Goal: Information Seeking & Learning: Check status

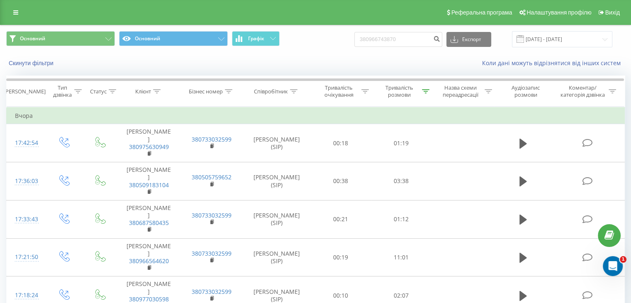
type input "380966743870"
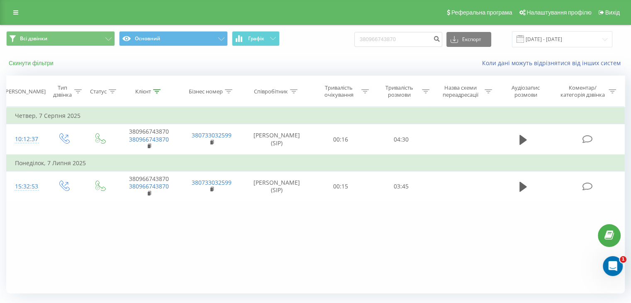
click at [32, 63] on button "Скинути фільтри" at bounding box center [31, 62] width 51 height 7
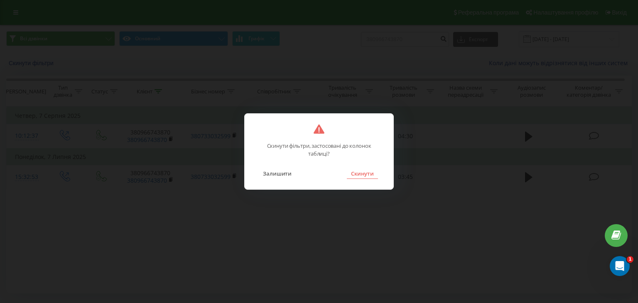
click at [370, 174] on button "Скинути" at bounding box center [362, 173] width 31 height 11
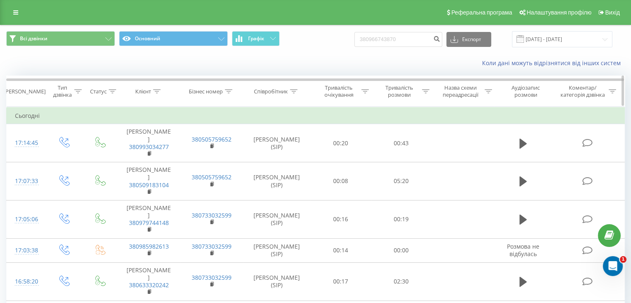
click at [425, 90] on icon at bounding box center [425, 91] width 7 height 4
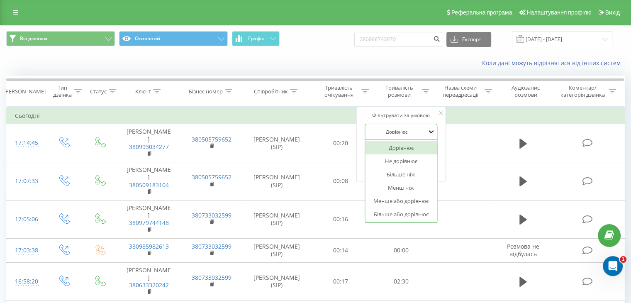
click at [428, 133] on icon at bounding box center [432, 131] width 8 height 8
click at [413, 176] on div "Більше ніж" at bounding box center [401, 174] width 72 height 13
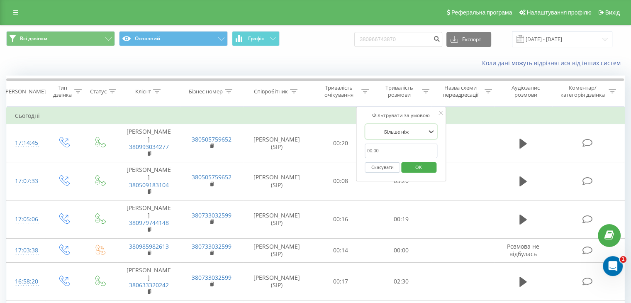
click at [389, 149] on input "text" at bounding box center [401, 151] width 73 height 15
type input "01:00"
click at [417, 169] on span "OK" at bounding box center [418, 167] width 23 height 13
